Goal: Task Accomplishment & Management: Manage account settings

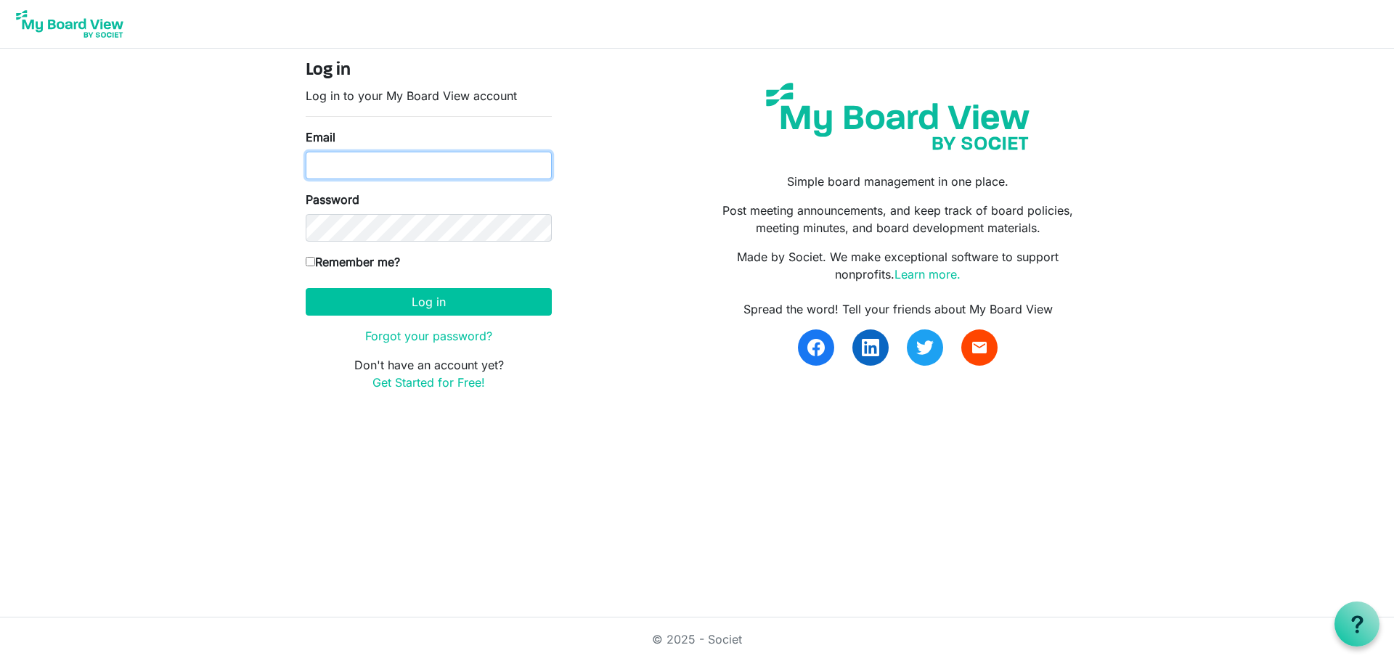
type input "joe@ccair.org"
click at [311, 256] on label "Remember me?" at bounding box center [353, 261] width 94 height 17
click at [311, 257] on input "Remember me?" at bounding box center [310, 261] width 9 height 9
checkbox input "true"
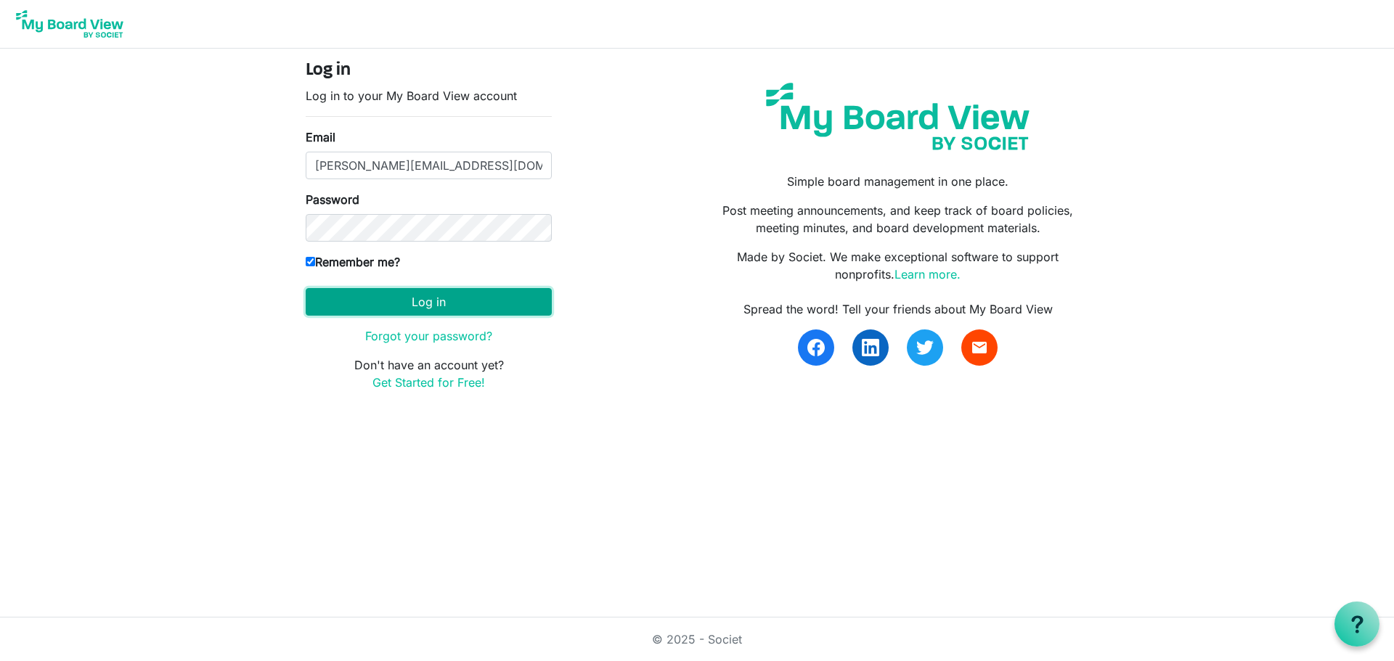
click at [436, 301] on button "Log in" at bounding box center [429, 302] width 246 height 28
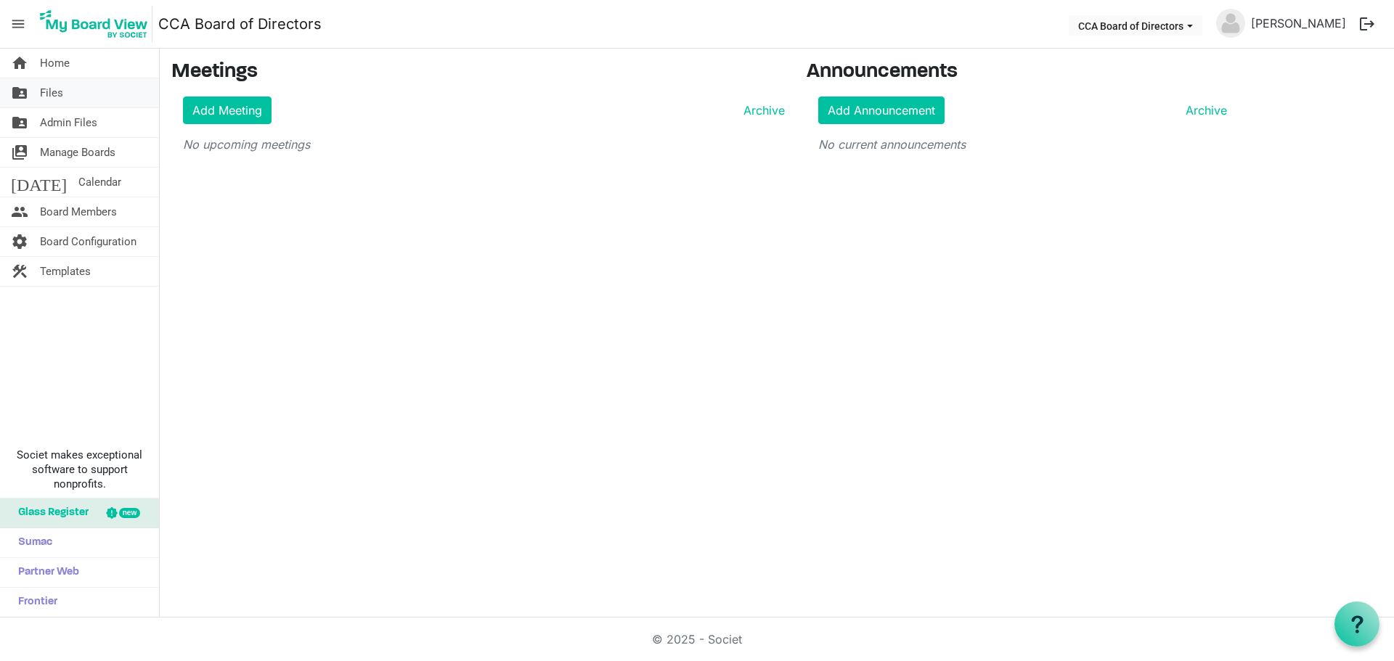
click at [58, 93] on span "Files" at bounding box center [51, 92] width 23 height 29
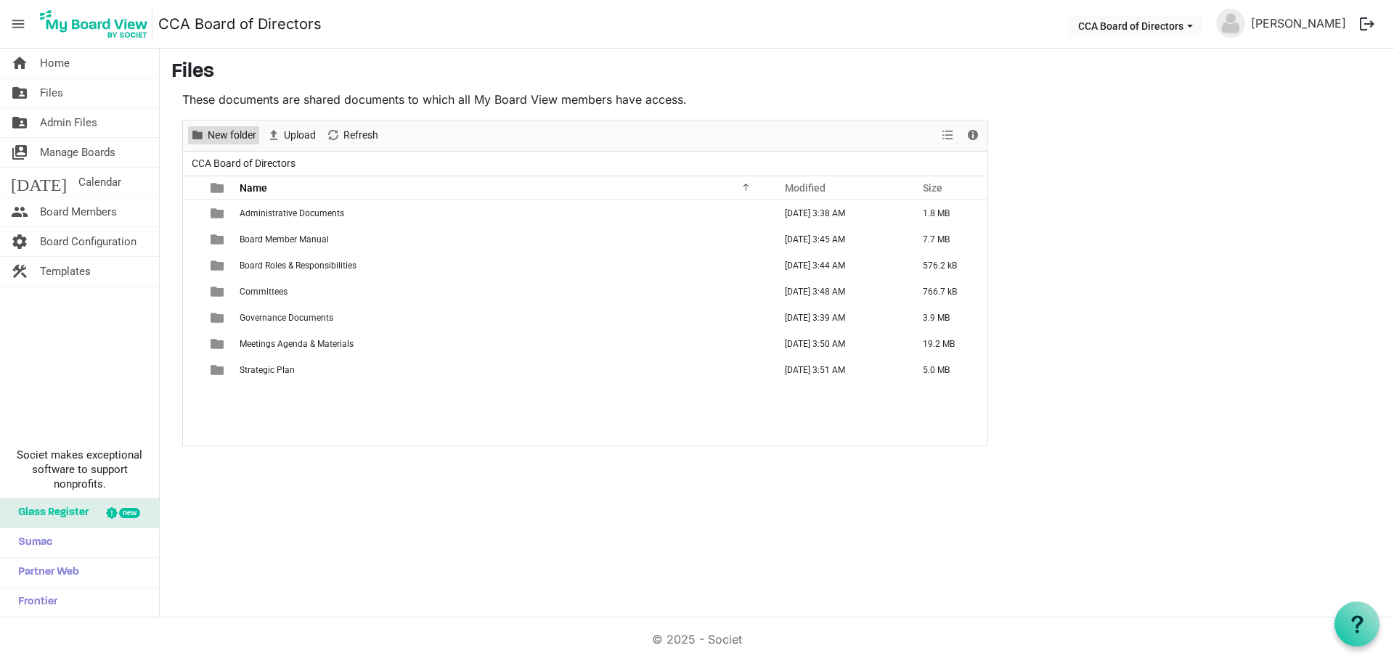
click at [220, 136] on span "New folder" at bounding box center [232, 135] width 52 height 18
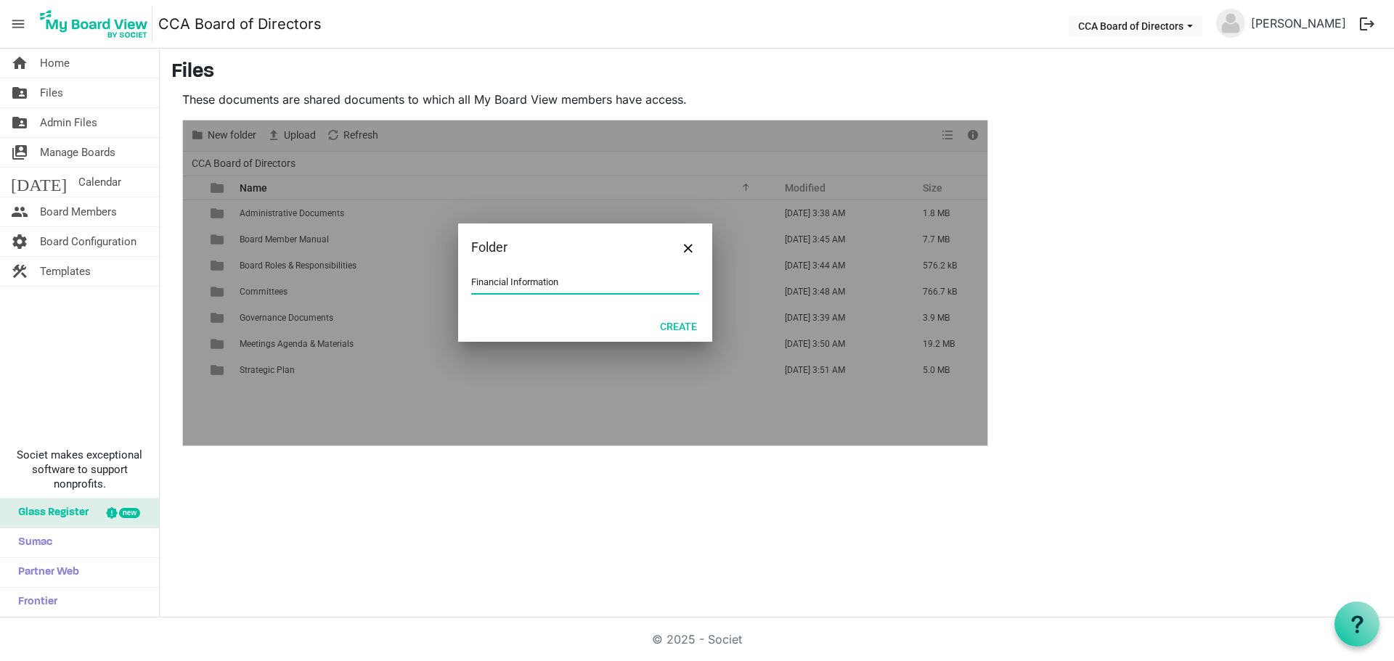
type input "Financial Information"
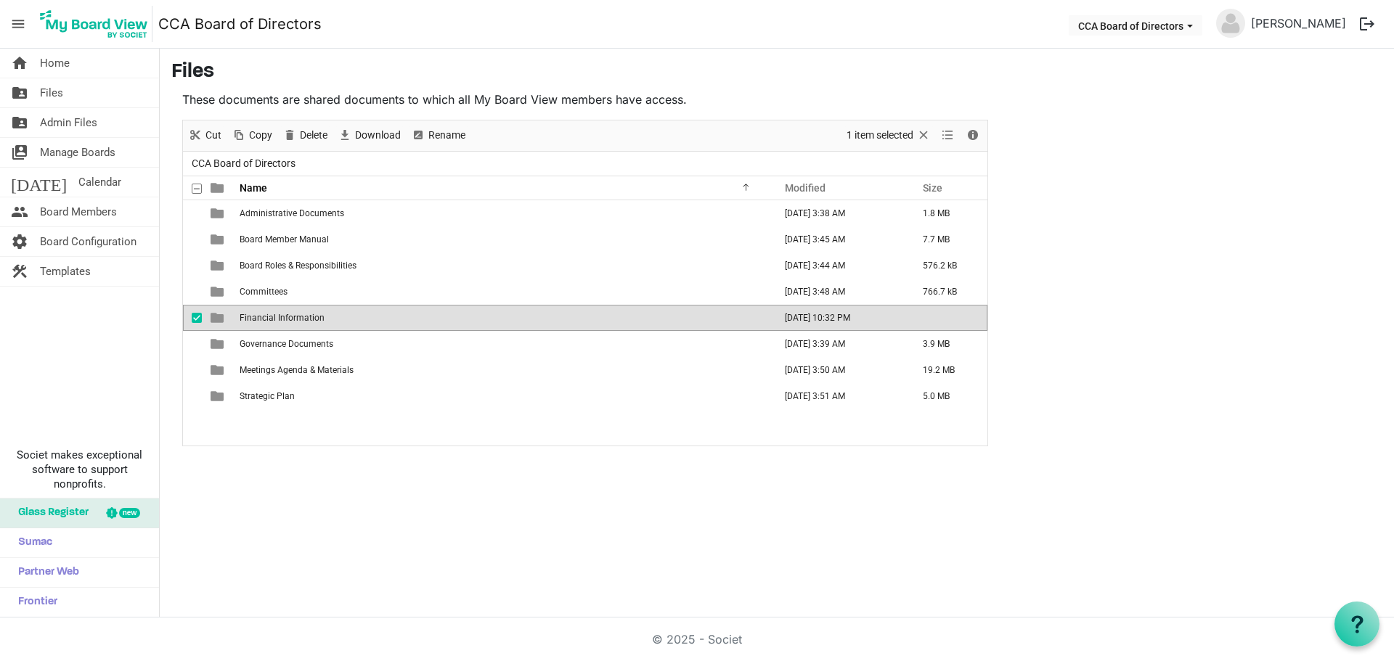
click at [290, 317] on span "Financial Information" at bounding box center [282, 318] width 85 height 10
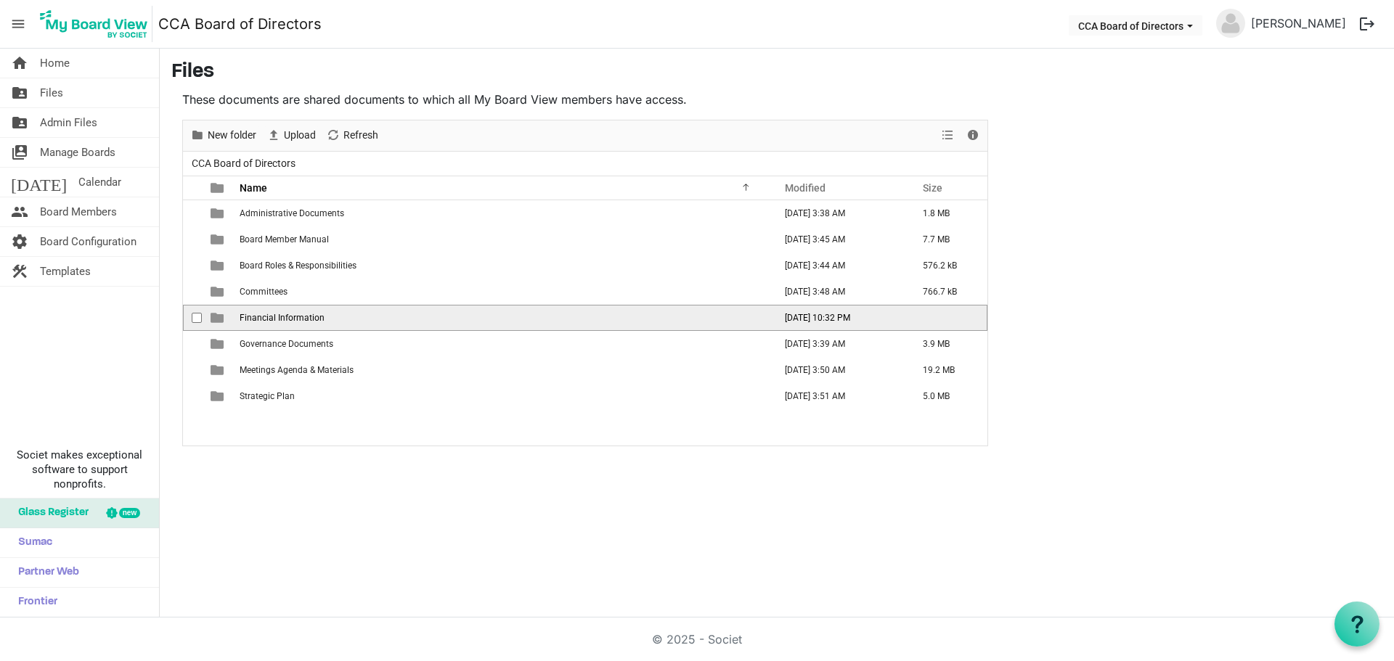
click at [290, 317] on span "Financial Information" at bounding box center [282, 318] width 85 height 10
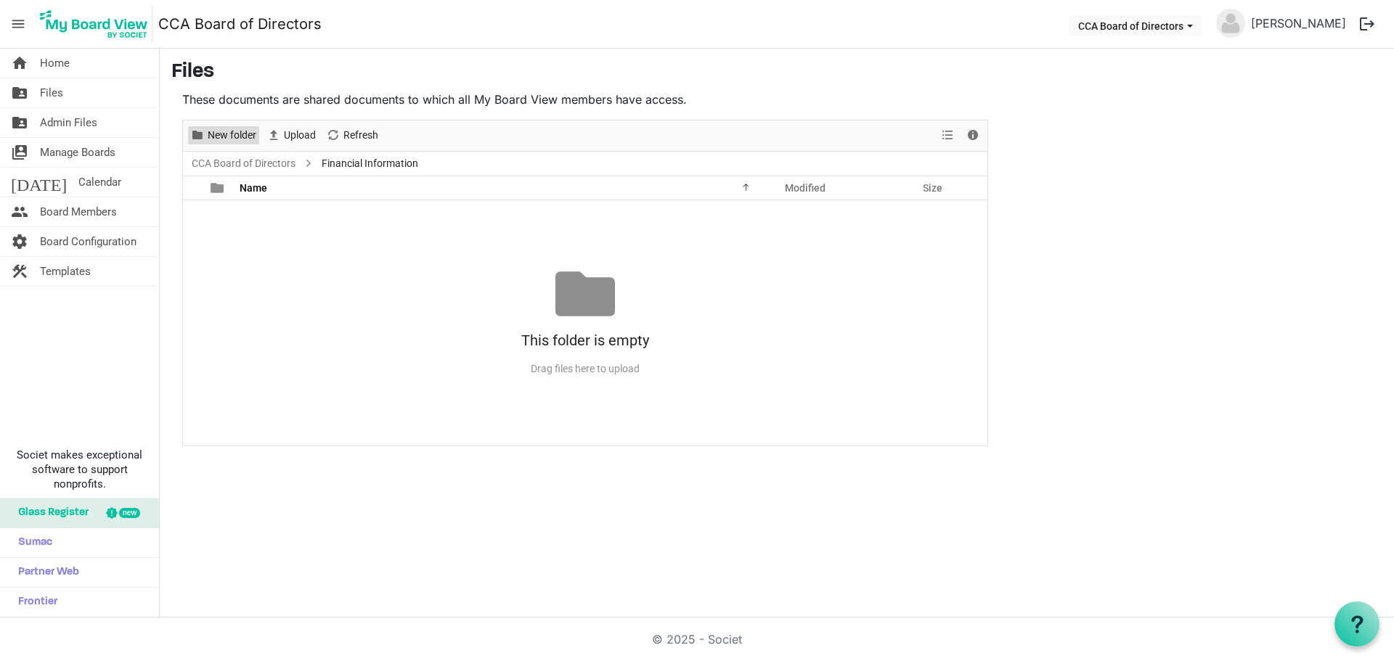
click at [225, 131] on span "New folder" at bounding box center [232, 135] width 52 height 18
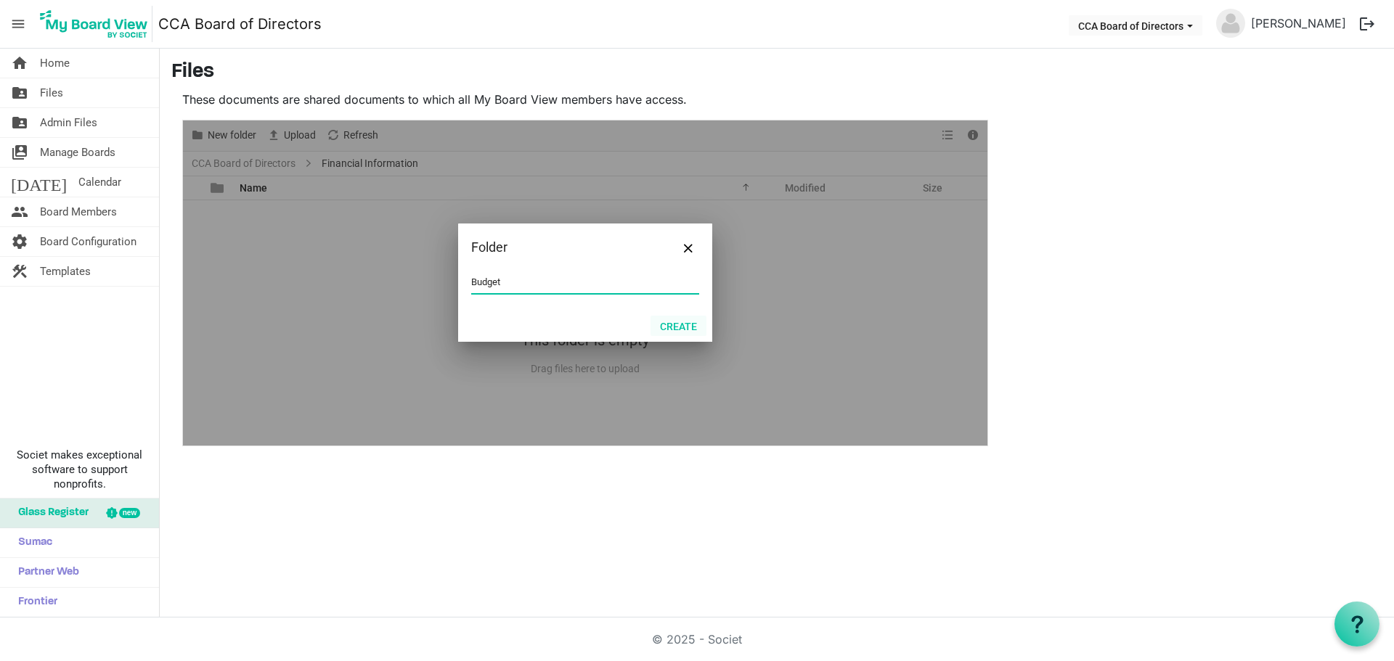
type input "Budget"
click at [676, 326] on button "Create" at bounding box center [678, 326] width 56 height 20
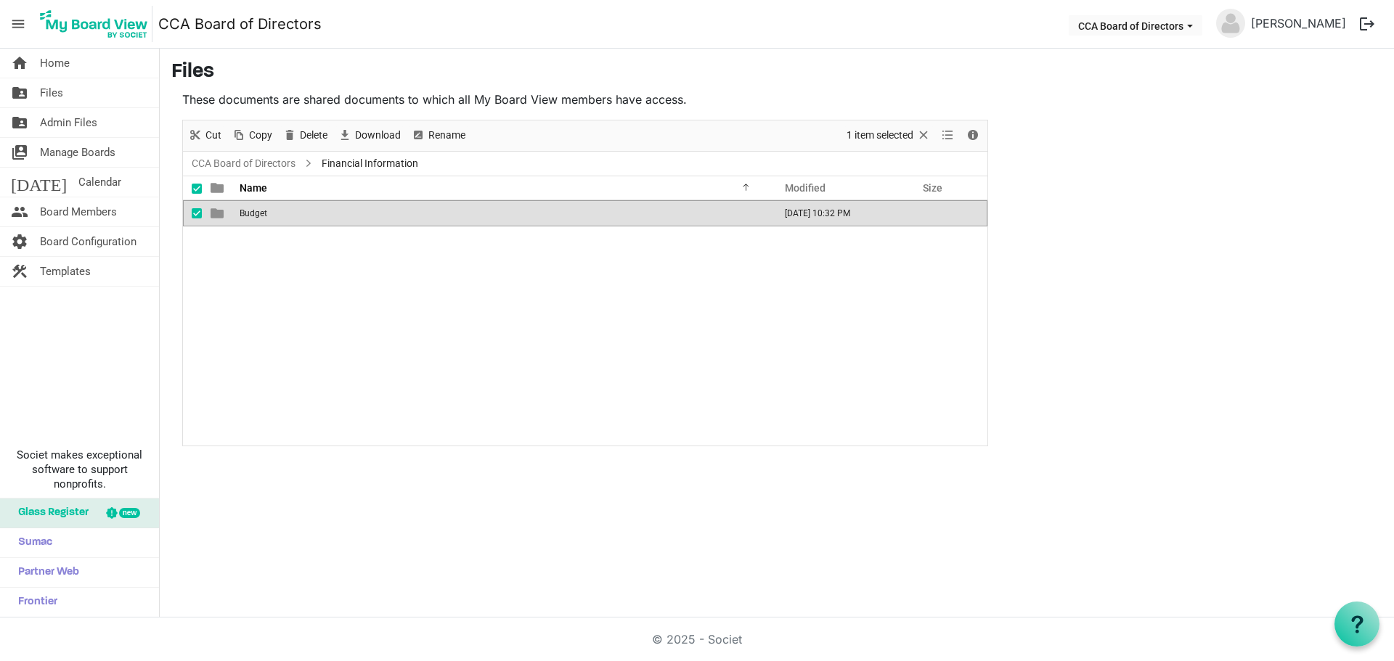
click at [353, 293] on div "Budget September 04, 2025 10:32 PM" at bounding box center [585, 322] width 804 height 245
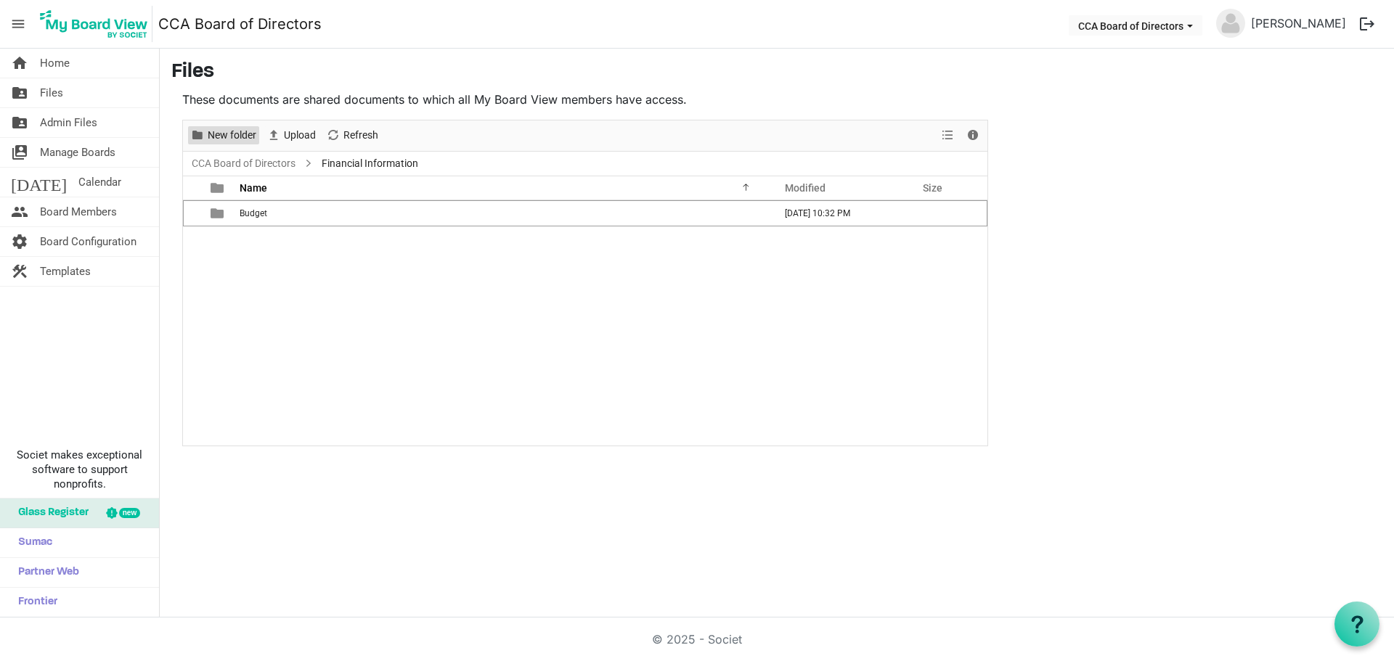
click at [233, 134] on span "New folder" at bounding box center [232, 135] width 52 height 18
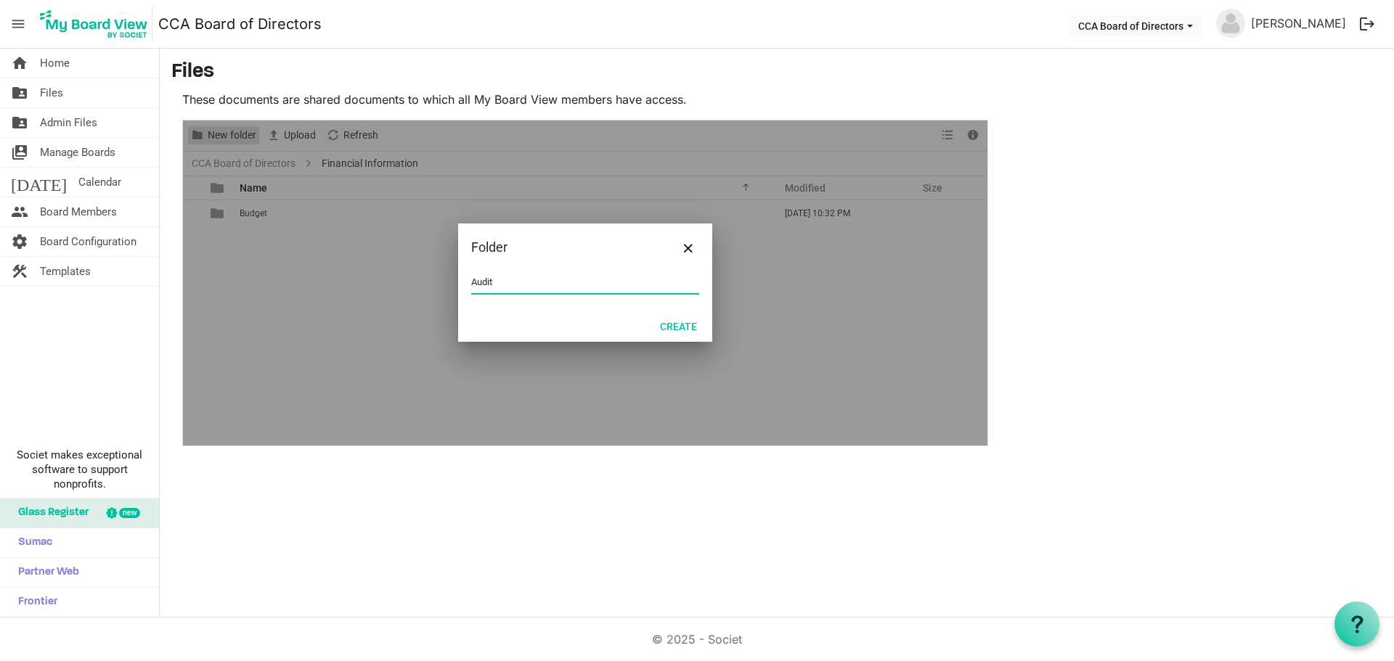
type input "Audit"
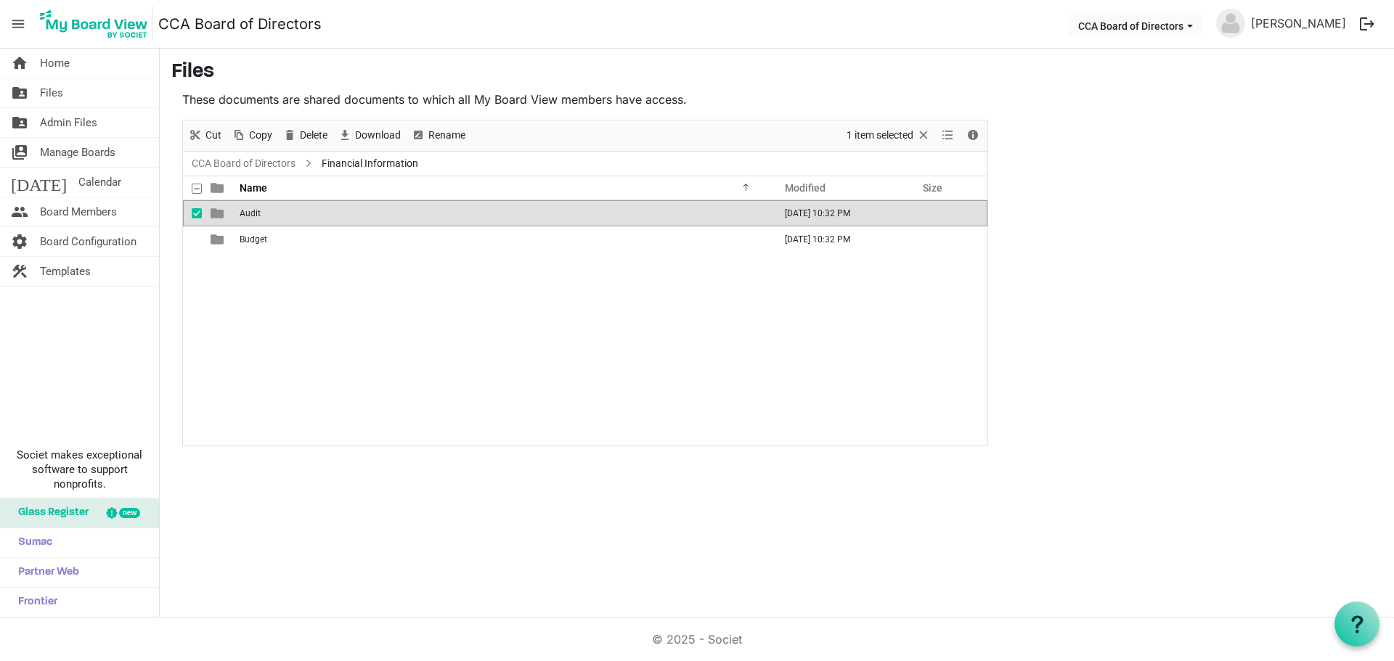
click at [252, 219] on td "Audit" at bounding box center [502, 213] width 534 height 26
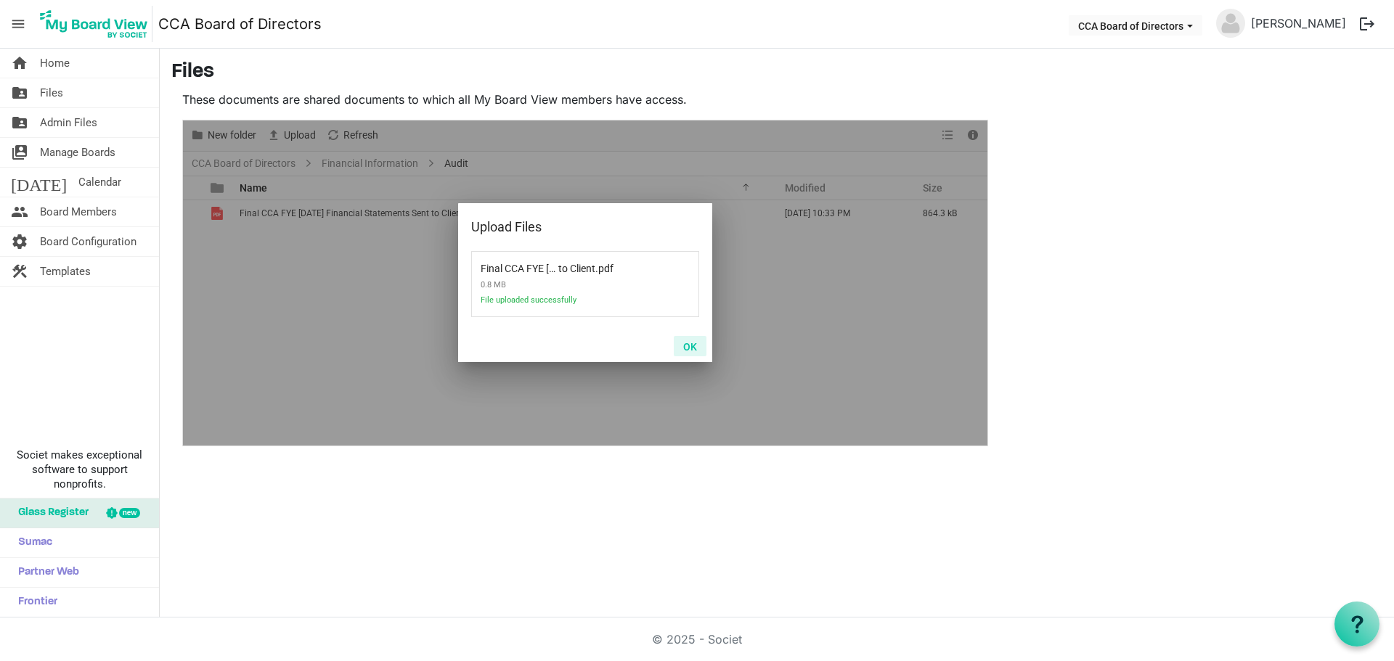
click at [691, 344] on button "OK" at bounding box center [690, 346] width 33 height 20
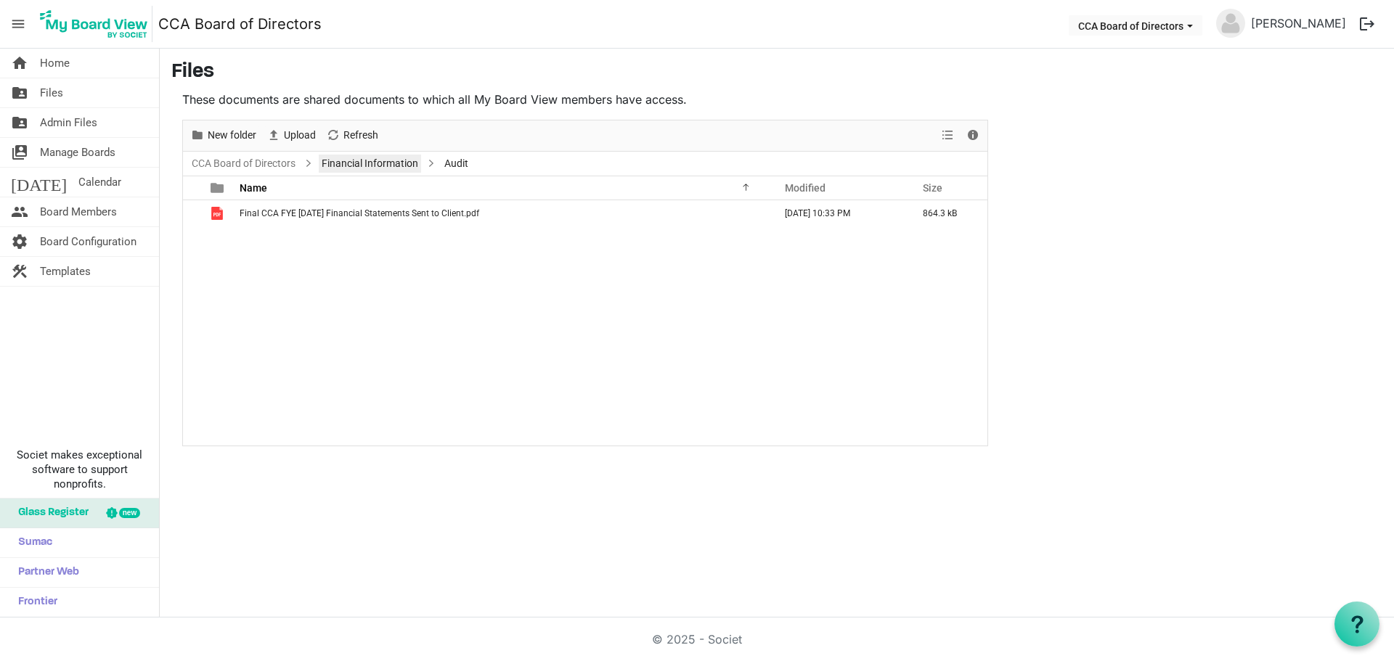
click at [364, 160] on link "Financial Information" at bounding box center [370, 164] width 102 height 18
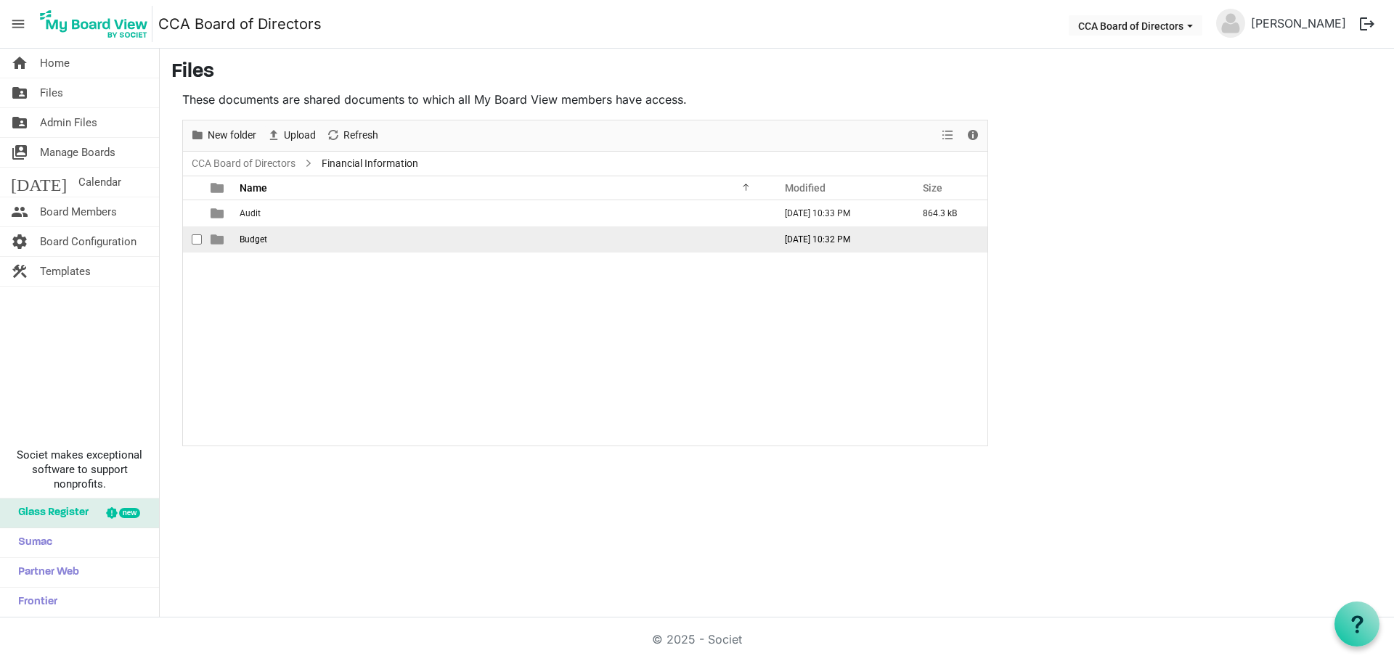
click at [242, 237] on span "Budget" at bounding box center [254, 239] width 28 height 10
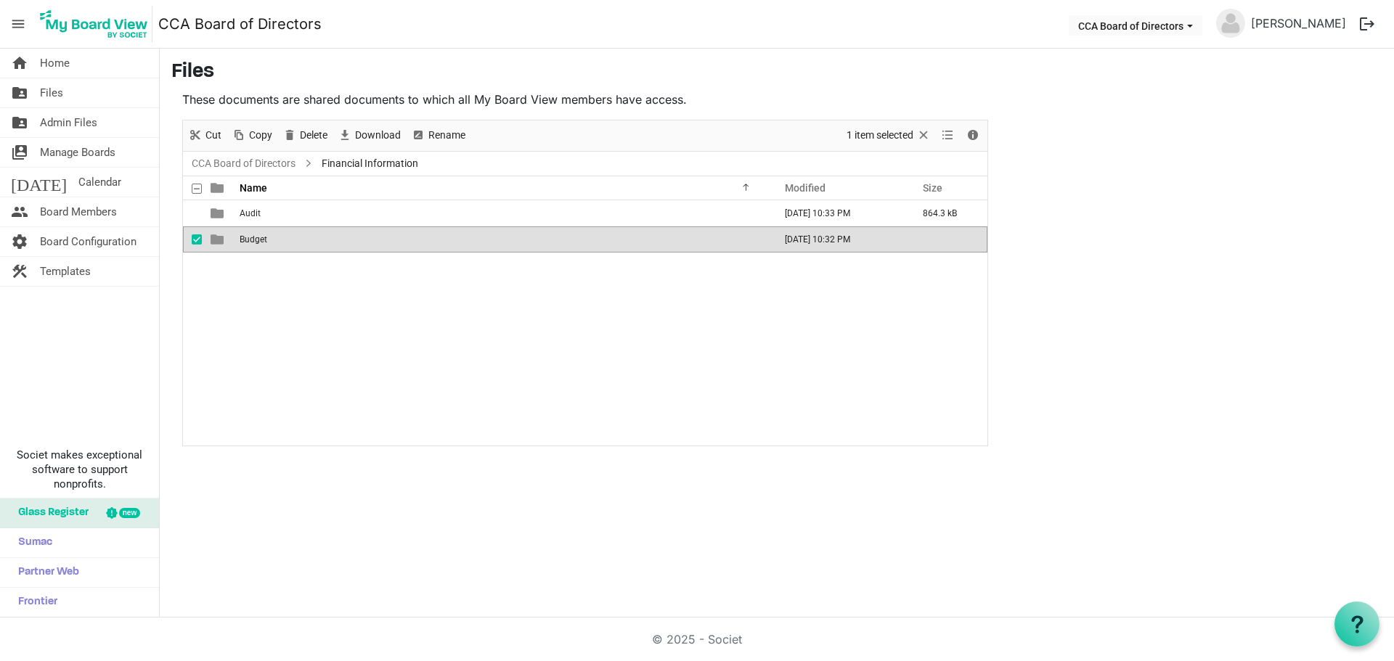
click at [242, 237] on span "Budget" at bounding box center [254, 239] width 28 height 10
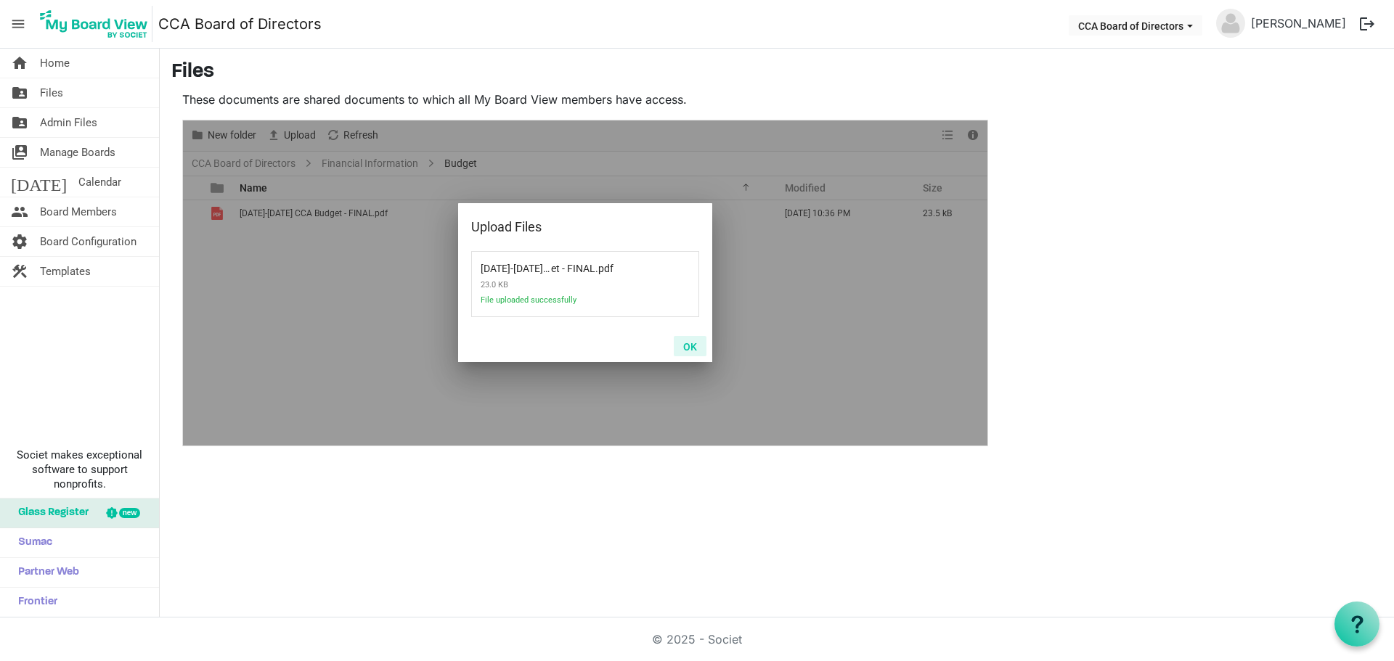
click at [688, 343] on button "OK" at bounding box center [690, 346] width 33 height 20
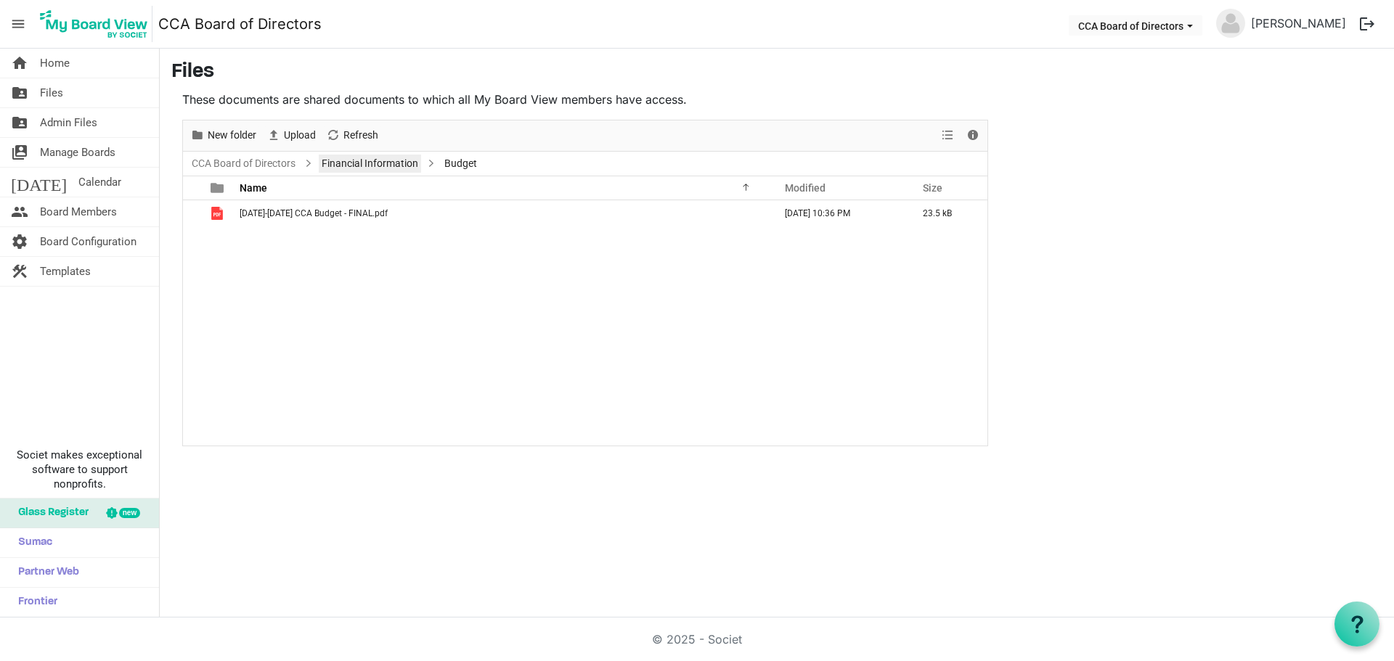
click at [353, 170] on link "Financial Information" at bounding box center [370, 164] width 102 height 18
click at [229, 134] on span "New folder" at bounding box center [232, 135] width 52 height 18
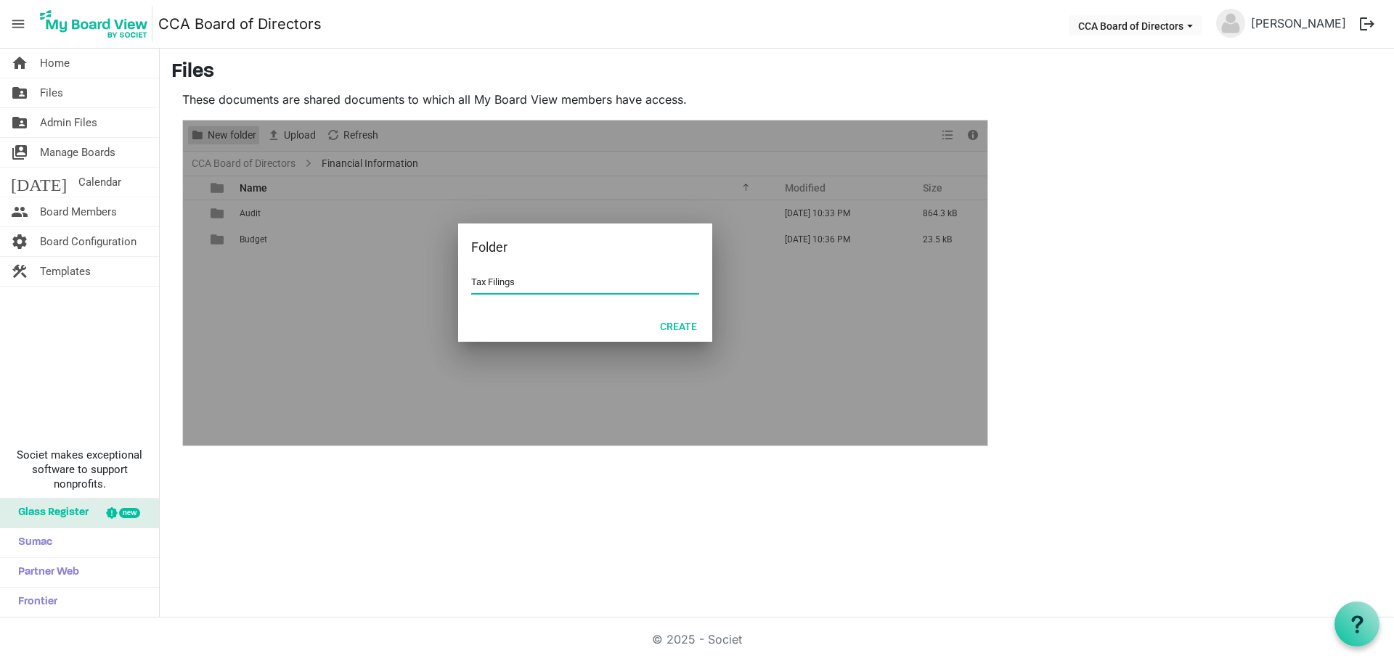
type input "Tax Filings"
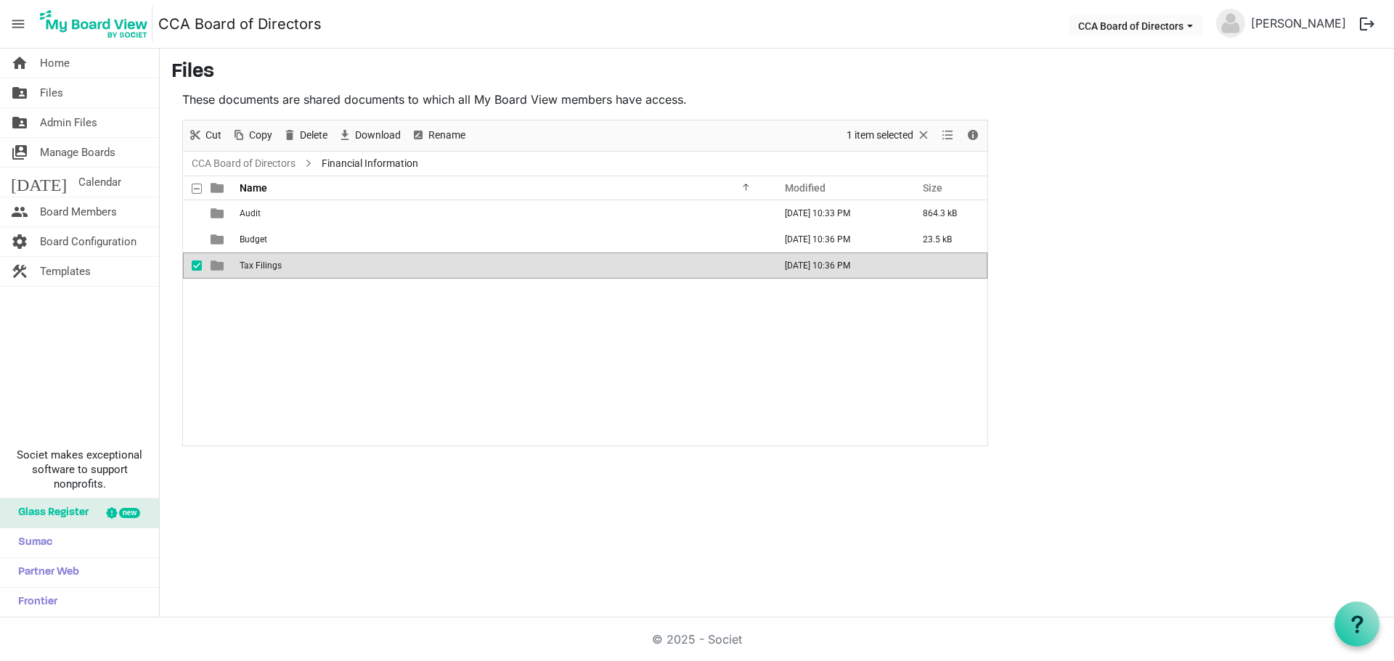
click at [274, 266] on span "Tax Filings" at bounding box center [261, 266] width 42 height 10
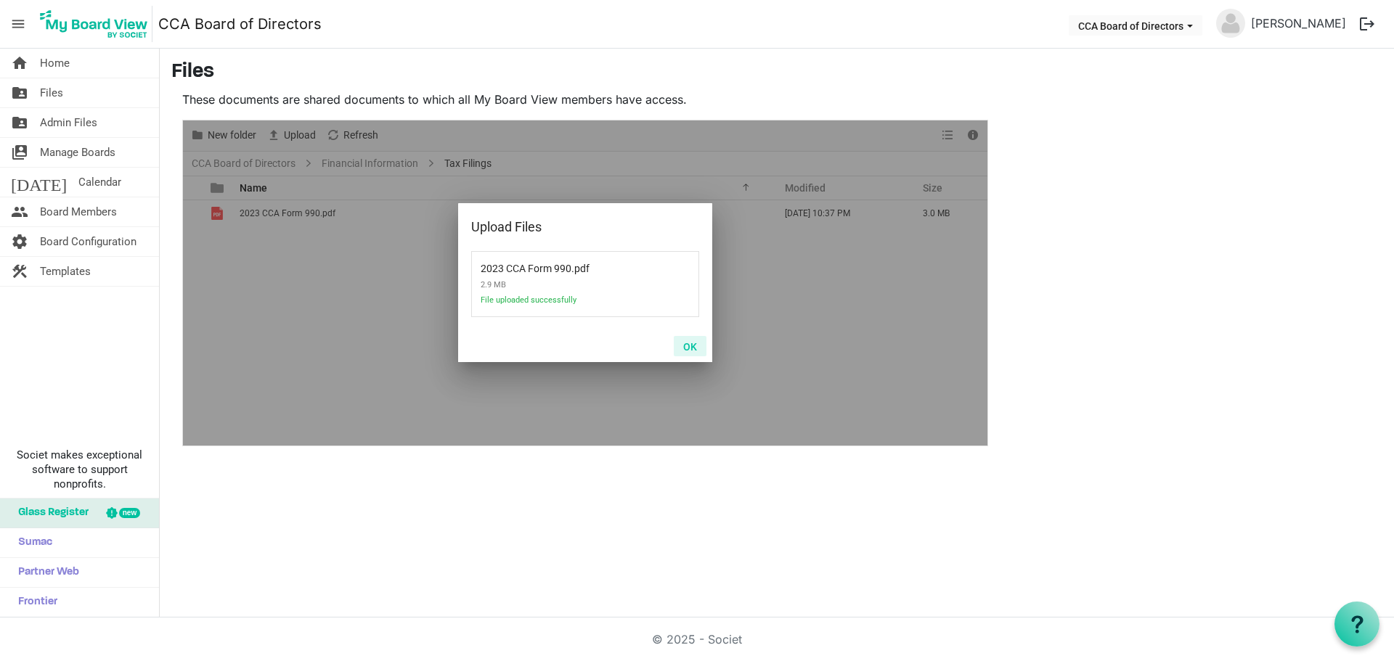
click at [695, 348] on button "OK" at bounding box center [690, 346] width 33 height 20
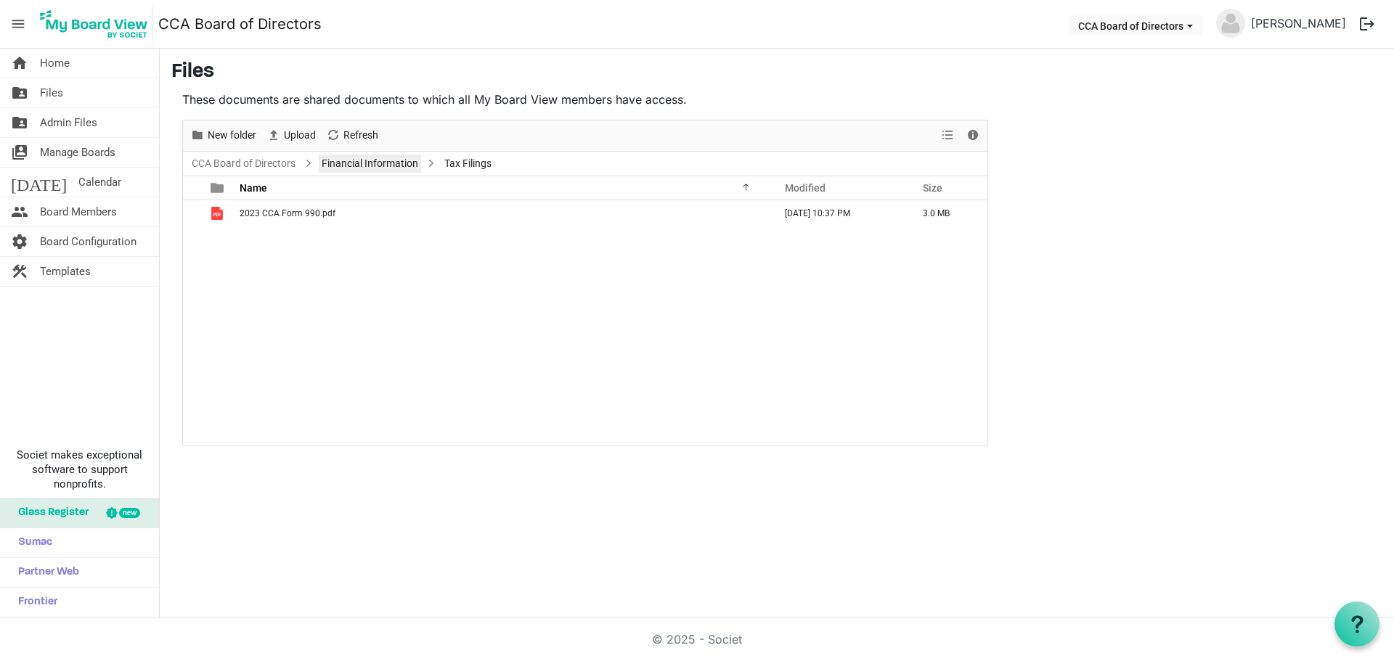
click at [354, 163] on link "Financial Information" at bounding box center [370, 164] width 102 height 18
click at [273, 165] on link "CCA Board of Directors" at bounding box center [244, 164] width 110 height 18
